Goal: Check status: Check status

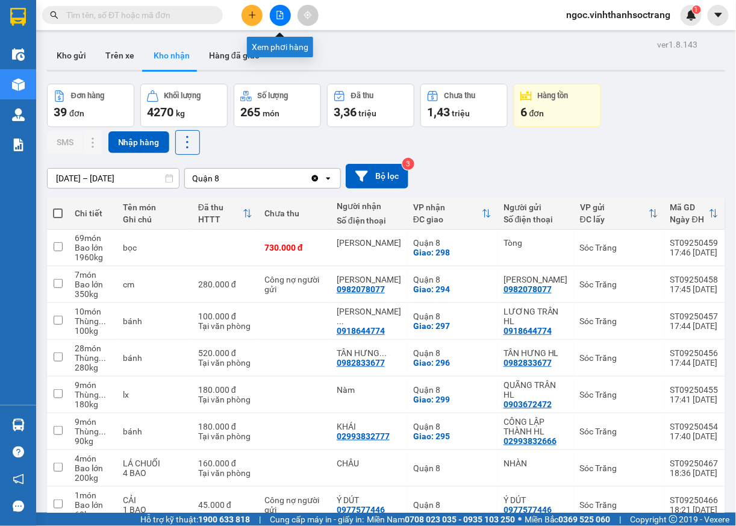
click at [274, 10] on button at bounding box center [280, 15] width 21 height 21
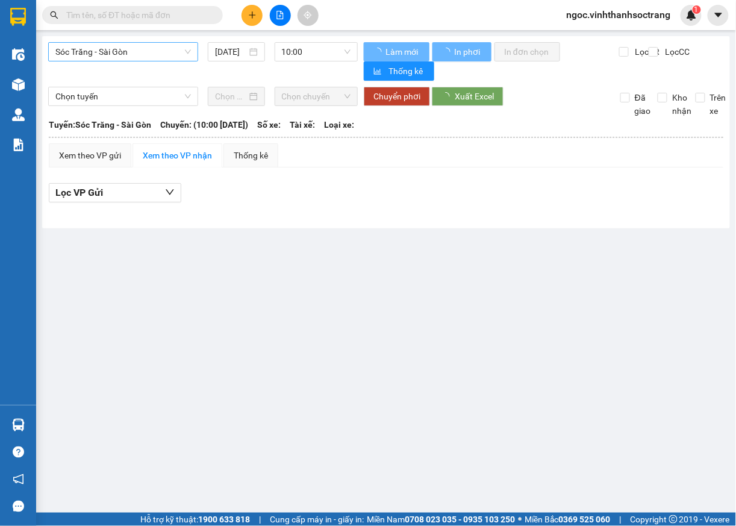
click at [136, 61] on div "Sóc Trăng - Sài Gòn" at bounding box center [123, 51] width 150 height 19
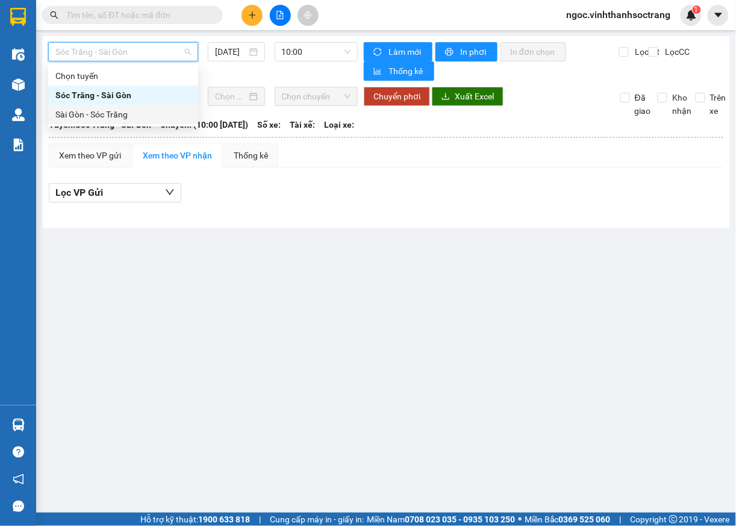
click at [95, 121] on div "Sài Gòn - Sóc Trăng" at bounding box center [123, 114] width 136 height 13
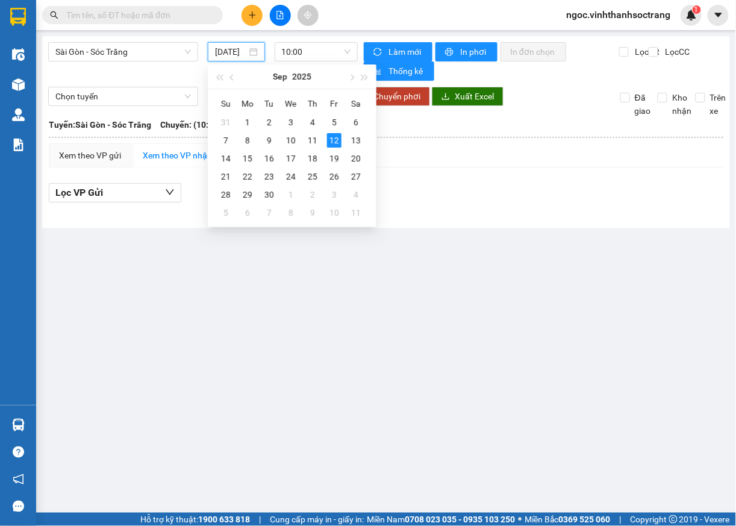
click at [231, 51] on input "12/09/2025" at bounding box center [230, 51] width 31 height 13
click at [312, 141] on div "11" at bounding box center [312, 140] width 14 height 14
type input "11/09/2025"
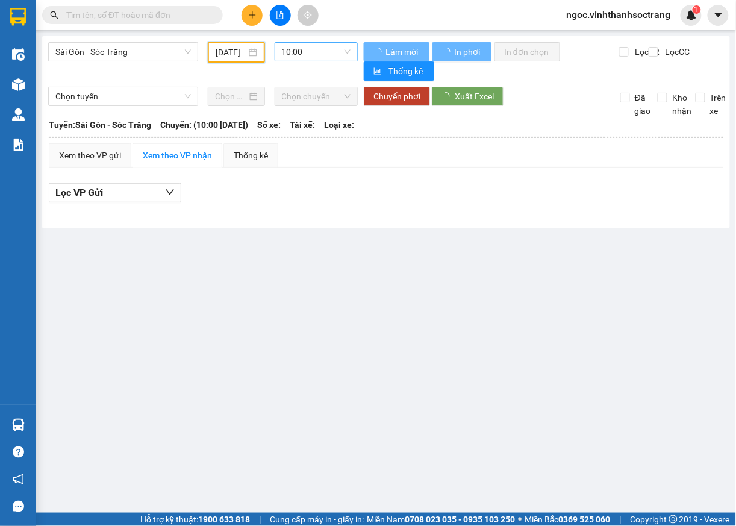
click at [324, 43] on div "Sài Gòn - Sóc Trăng 11/09/2025 10:00 Làm mới In phơi In đơn chọn Thống kê Lọ…" at bounding box center [386, 132] width 688 height 192
click at [319, 54] on span "10:00" at bounding box center [316, 52] width 69 height 18
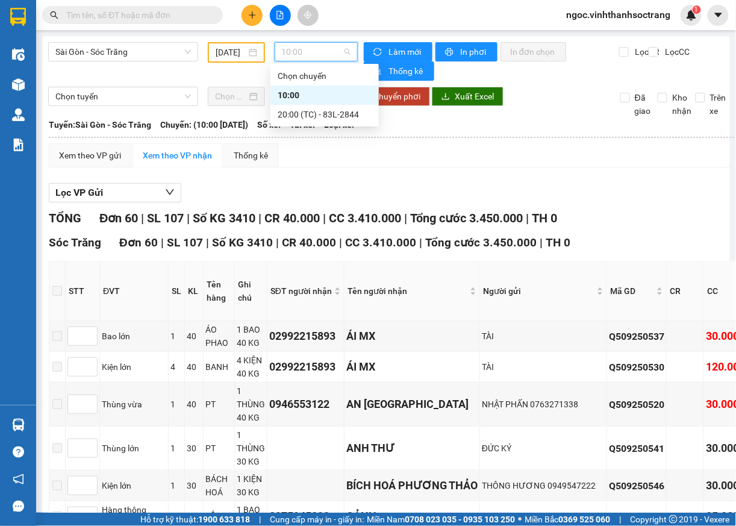
click at [292, 94] on div "10:00" at bounding box center [325, 95] width 94 height 13
